Goal: Find specific page/section: Find specific page/section

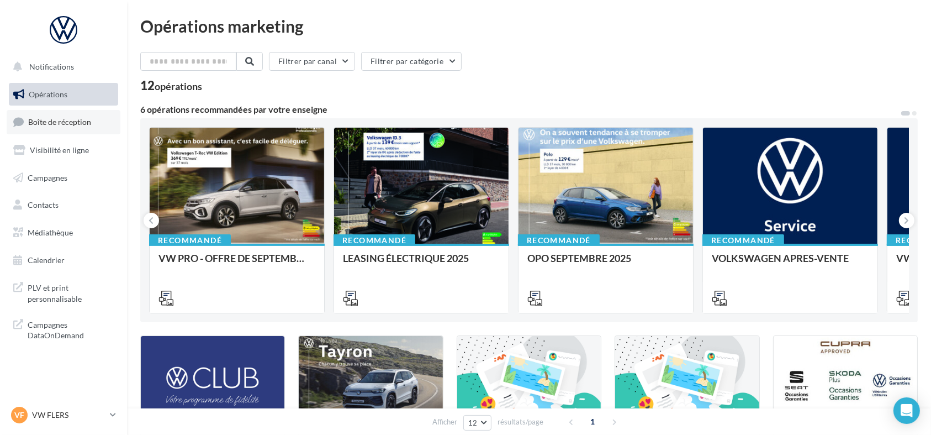
click at [86, 119] on span "Boîte de réception" at bounding box center [59, 121] width 63 height 9
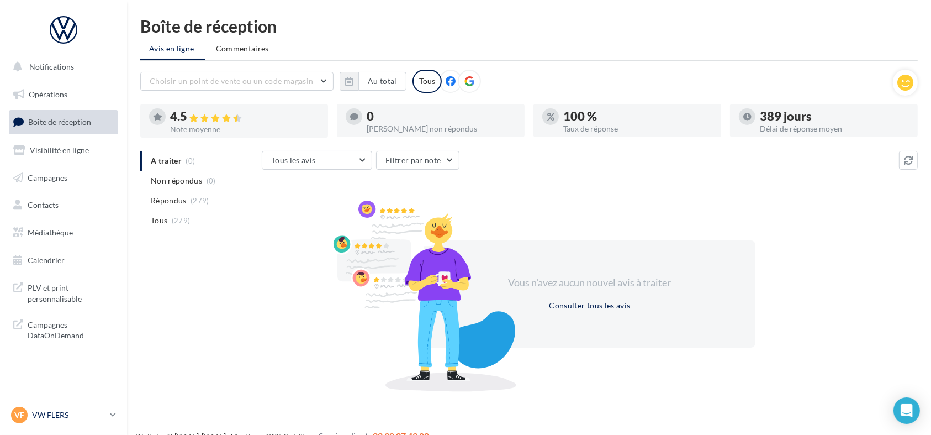
click at [22, 414] on span "VF" at bounding box center [19, 414] width 10 height 11
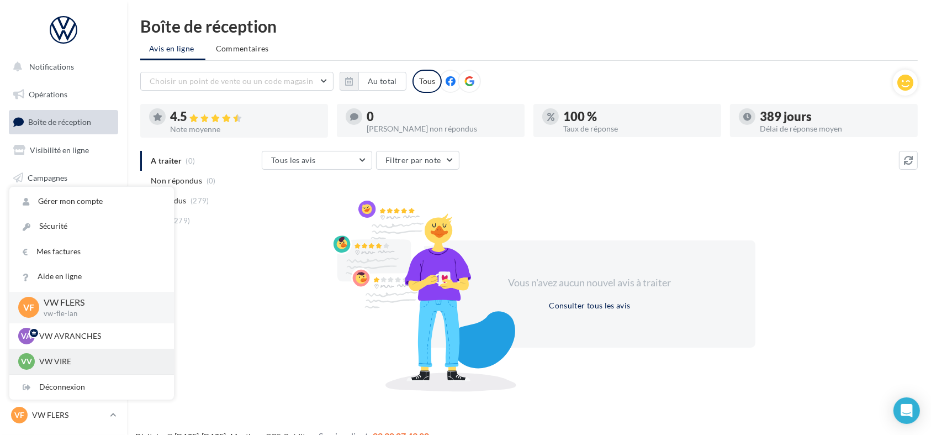
click at [49, 363] on p "VW VIRE" at bounding box center [100, 361] width 122 height 11
